Goal: Information Seeking & Learning: Learn about a topic

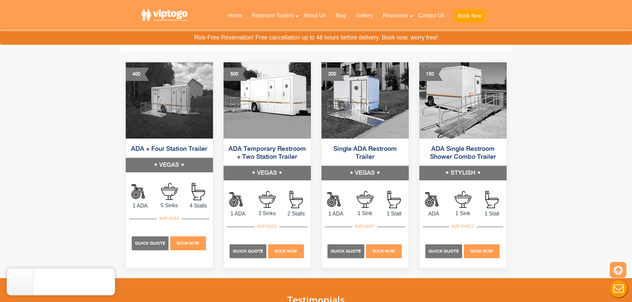
scroll to position [365, 0]
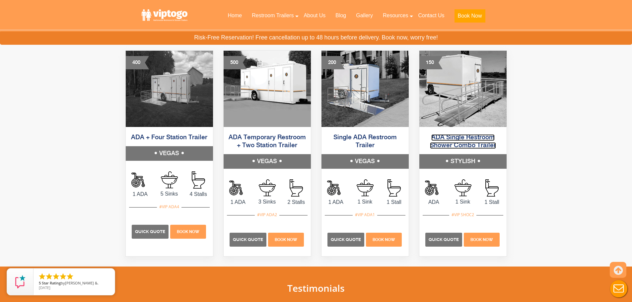
click at [476, 145] on link "ADA Single Restroom Shower Combo Trailer" at bounding box center [463, 141] width 66 height 15
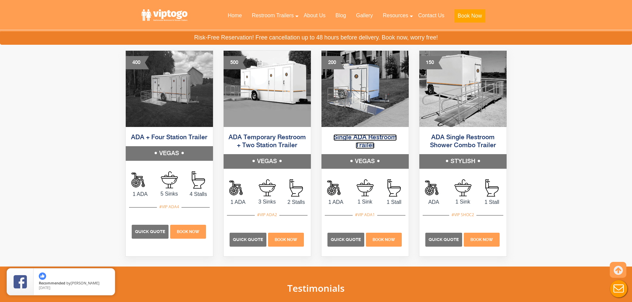
click at [360, 137] on link "Single ADA Restroom Trailer" at bounding box center [365, 141] width 63 height 15
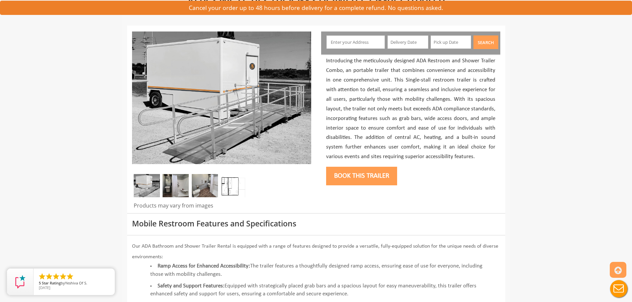
scroll to position [66, 0]
click at [224, 188] on img at bounding box center [234, 185] width 26 height 23
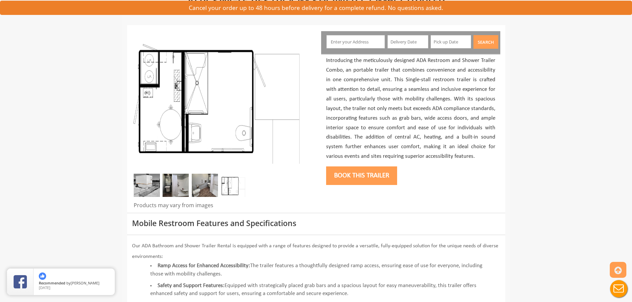
click at [150, 184] on img at bounding box center [147, 185] width 26 height 23
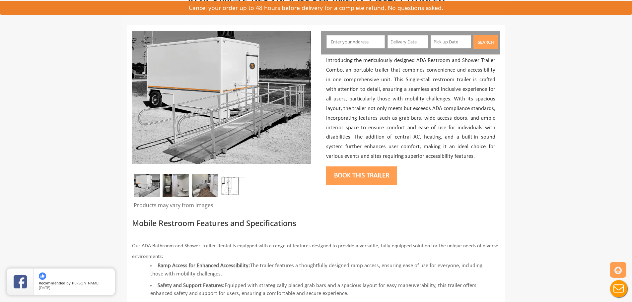
click at [164, 183] on img at bounding box center [176, 185] width 26 height 23
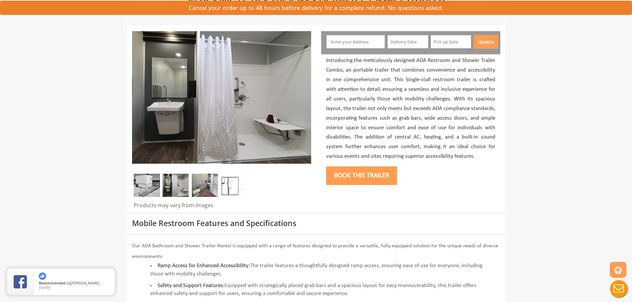
click at [184, 185] on img at bounding box center [176, 185] width 26 height 23
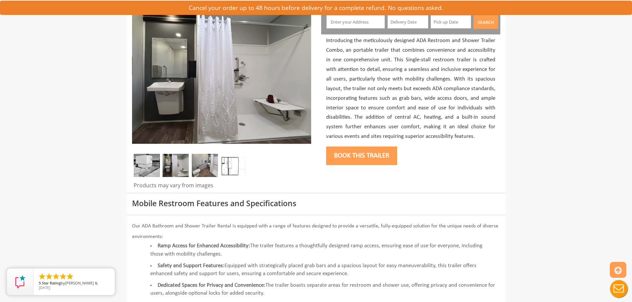
scroll to position [0, 0]
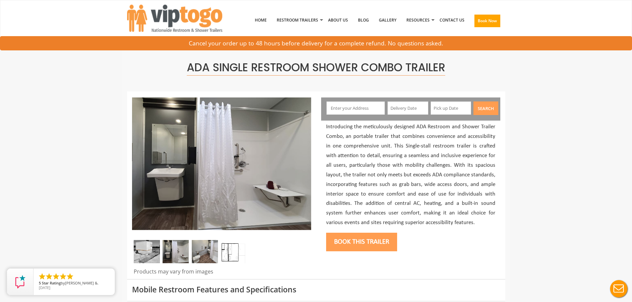
click at [231, 249] on img at bounding box center [234, 251] width 26 height 23
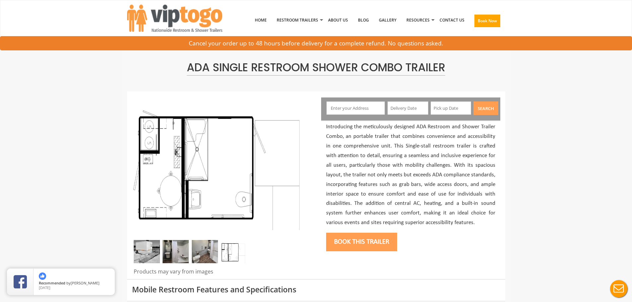
click at [209, 248] on img at bounding box center [205, 251] width 26 height 23
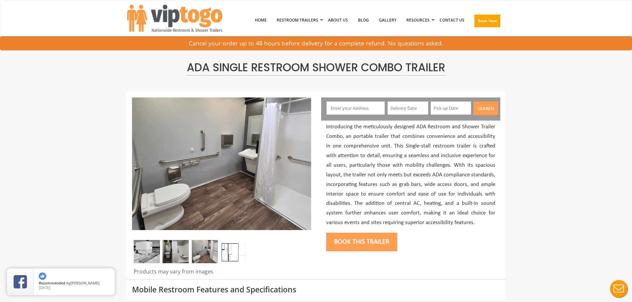
click at [186, 248] on img at bounding box center [176, 251] width 26 height 23
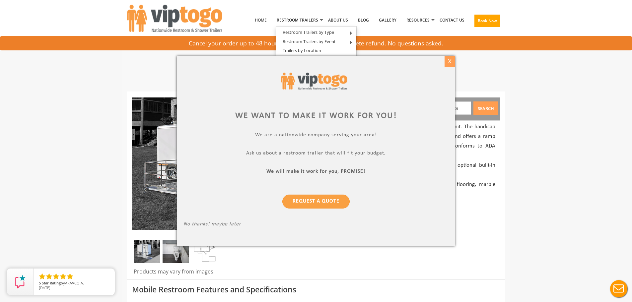
click at [451, 61] on div "X" at bounding box center [450, 61] width 10 height 11
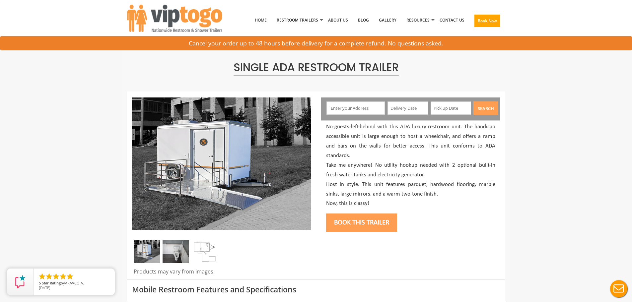
click at [178, 249] on img at bounding box center [176, 251] width 26 height 23
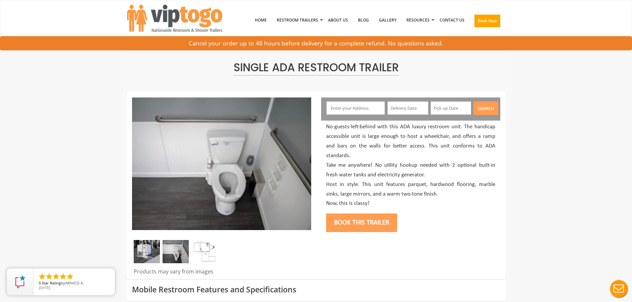
click at [199, 248] on img at bounding box center [205, 251] width 26 height 23
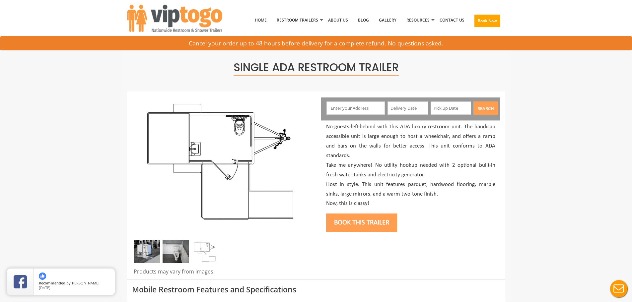
click at [141, 246] on img at bounding box center [147, 251] width 26 height 23
